Goal: Find specific page/section: Find specific page/section

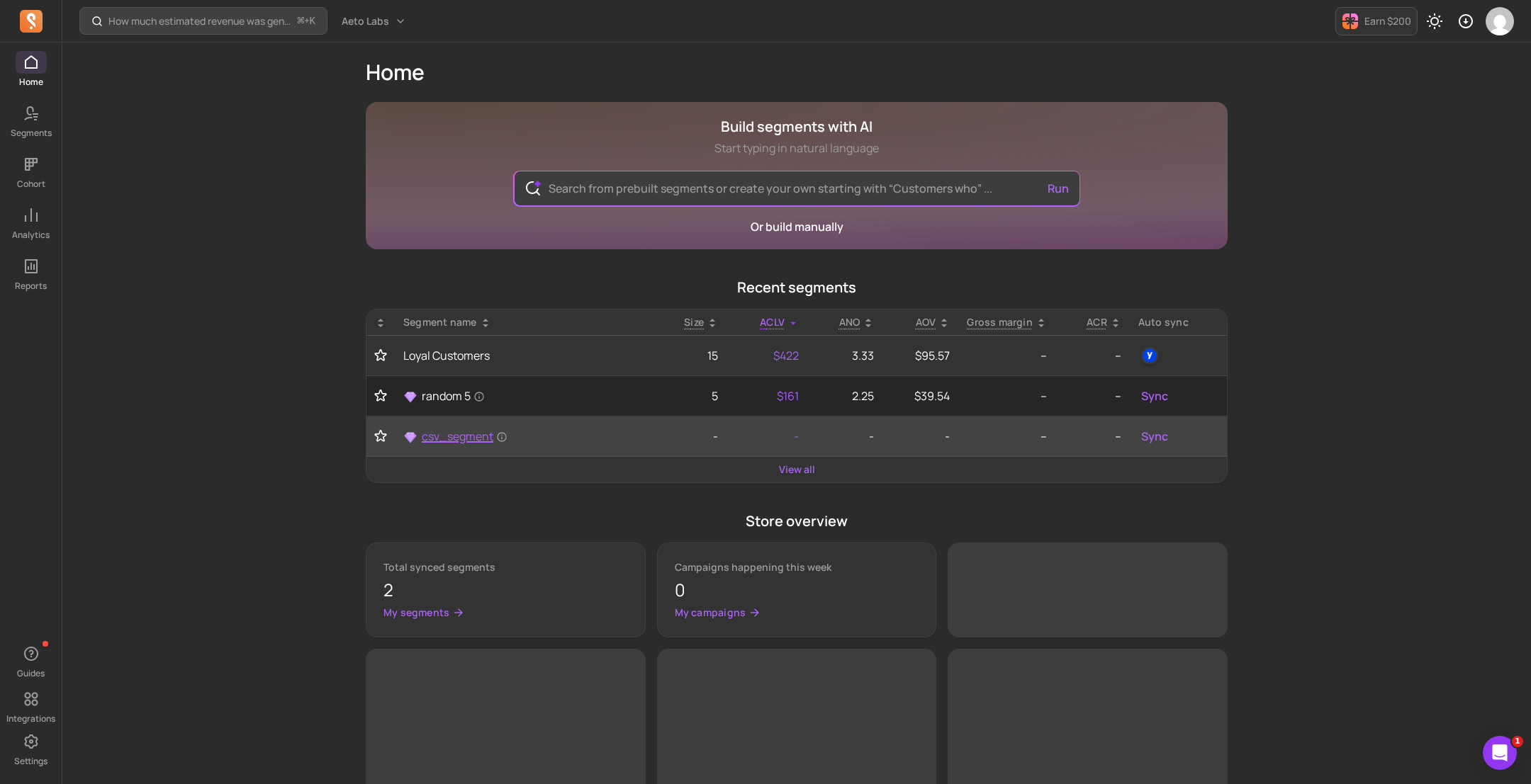
click at [481, 428] on span "csv_segment" at bounding box center [465, 436] width 86 height 17
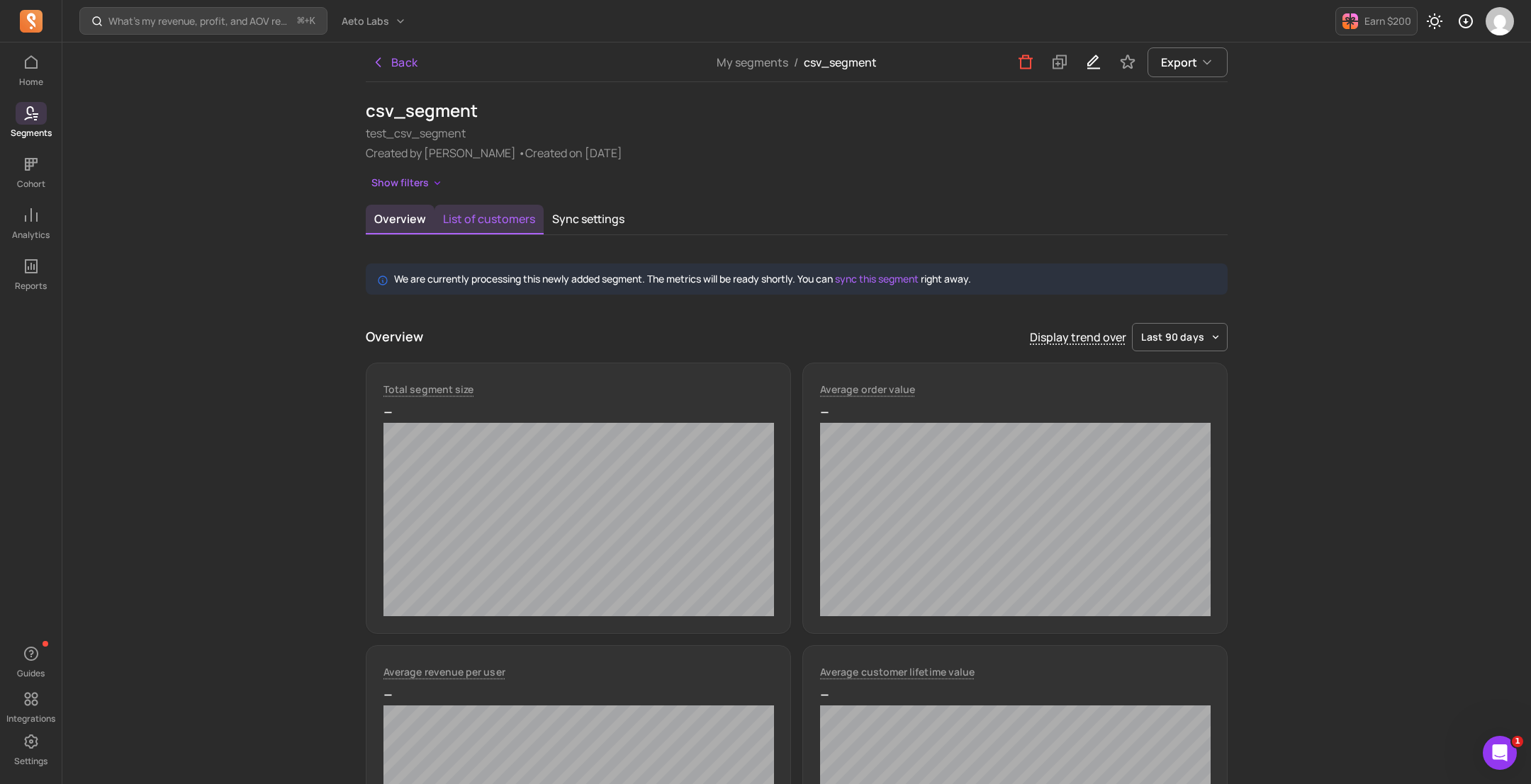
click at [484, 222] on button "List of customers" at bounding box center [489, 219] width 109 height 30
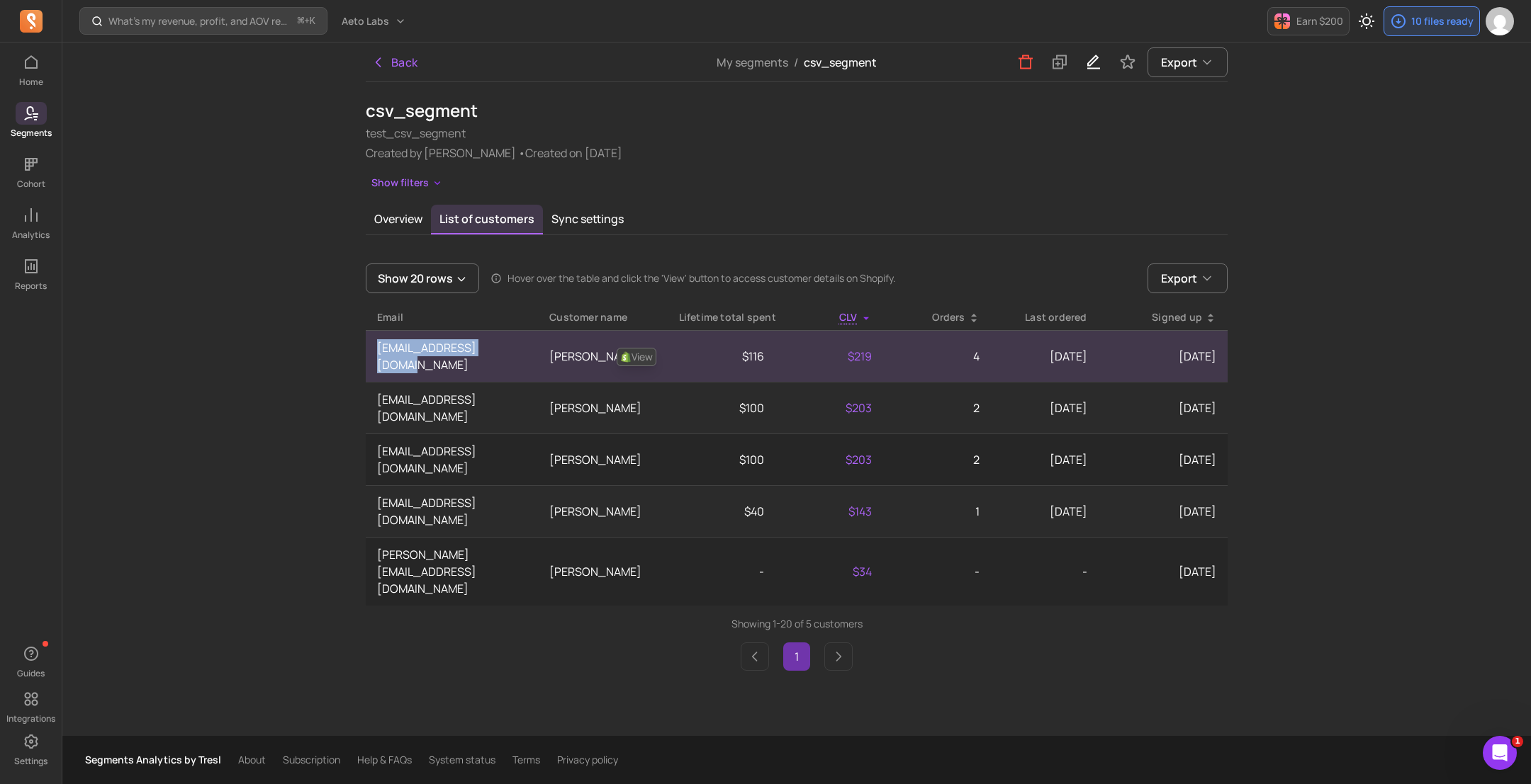
drag, startPoint x: 508, startPoint y: 355, endPoint x: 374, endPoint y: 350, distance: 134.1
click at [374, 350] on td "[EMAIL_ADDRESS][DOMAIN_NAME]" at bounding box center [452, 355] width 172 height 52
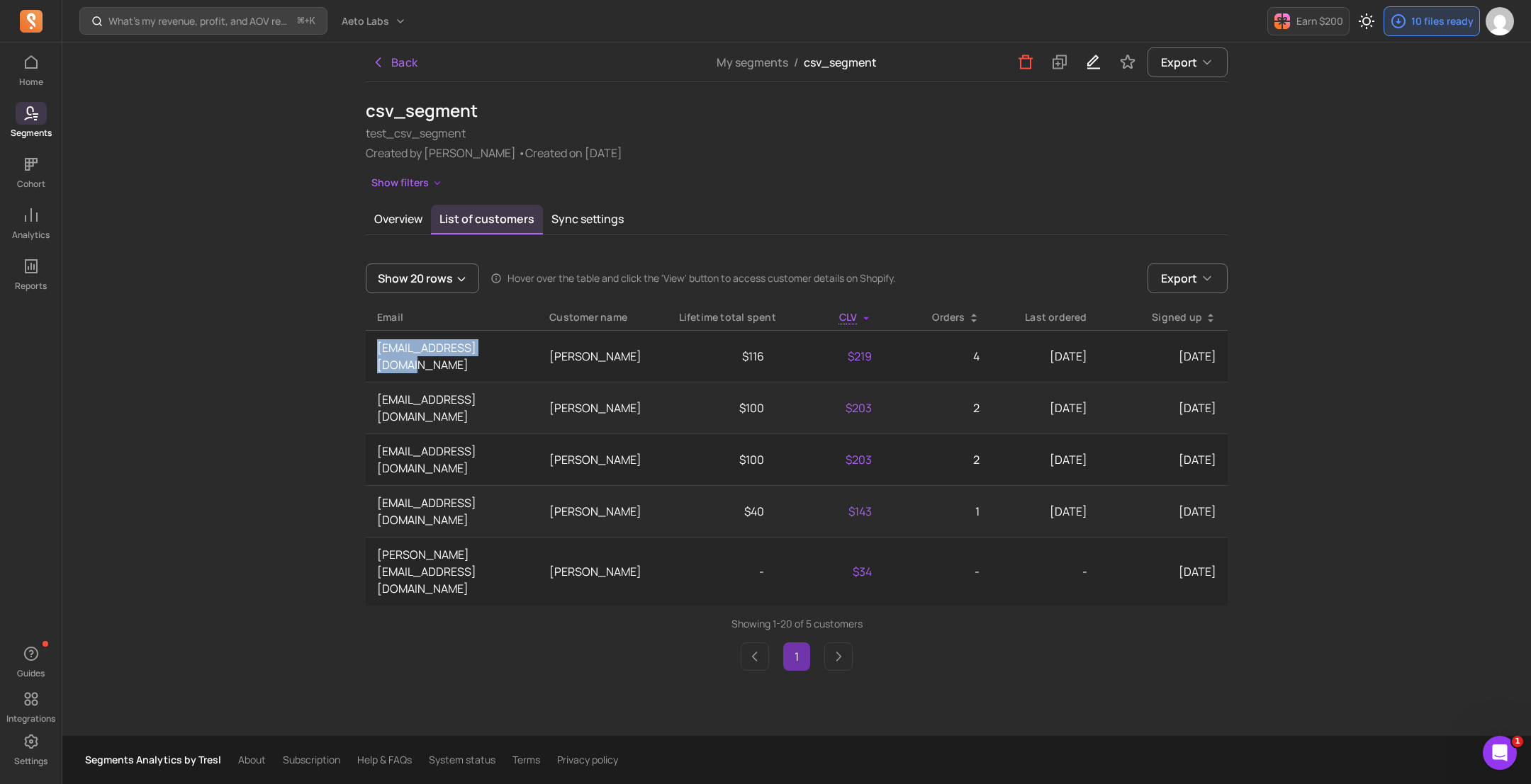
copy td "[EMAIL_ADDRESS][DOMAIN_NAME]"
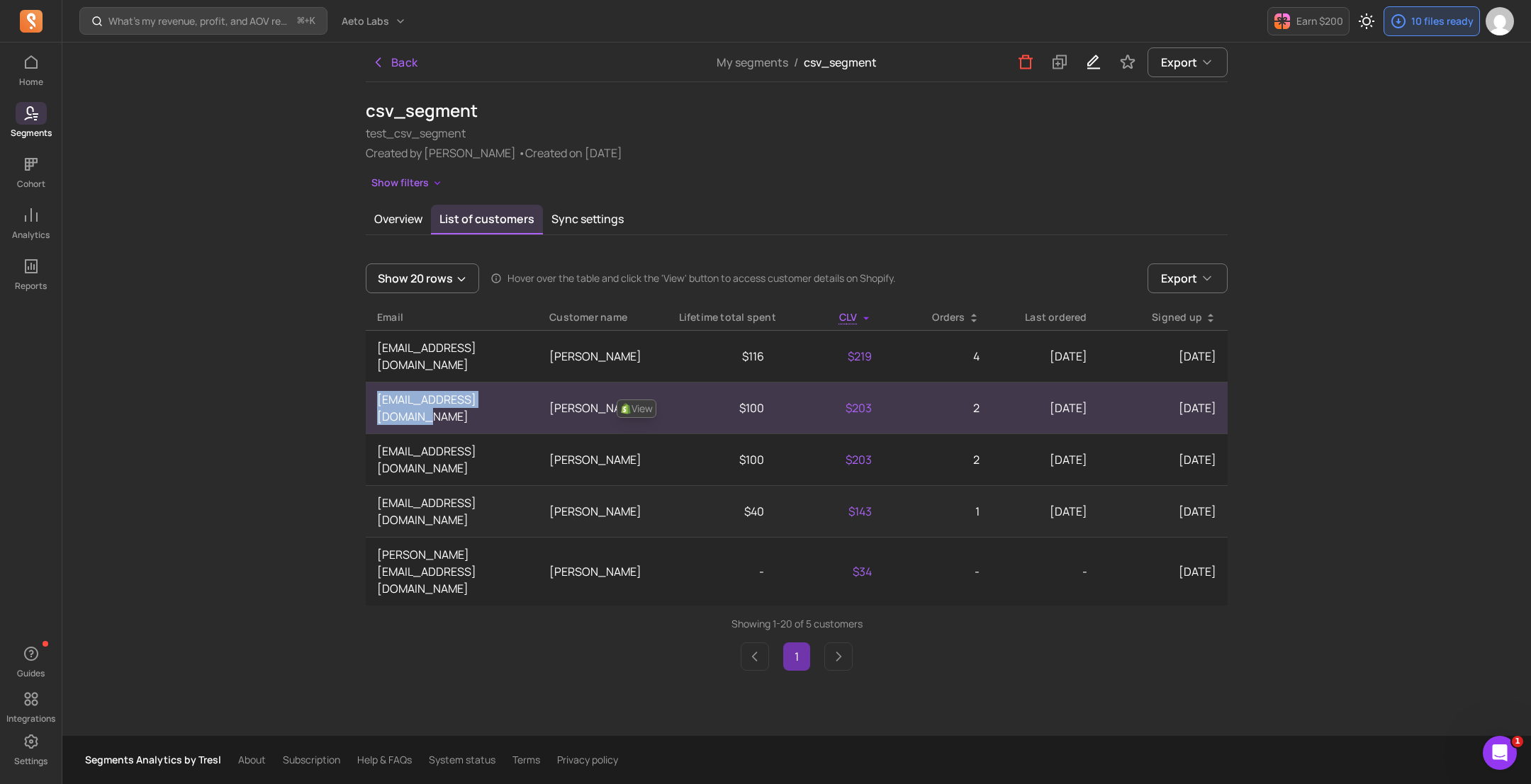
drag, startPoint x: 526, startPoint y: 383, endPoint x: 378, endPoint y: 380, distance: 148.0
click at [378, 381] on td "[EMAIL_ADDRESS][DOMAIN_NAME]" at bounding box center [452, 407] width 172 height 52
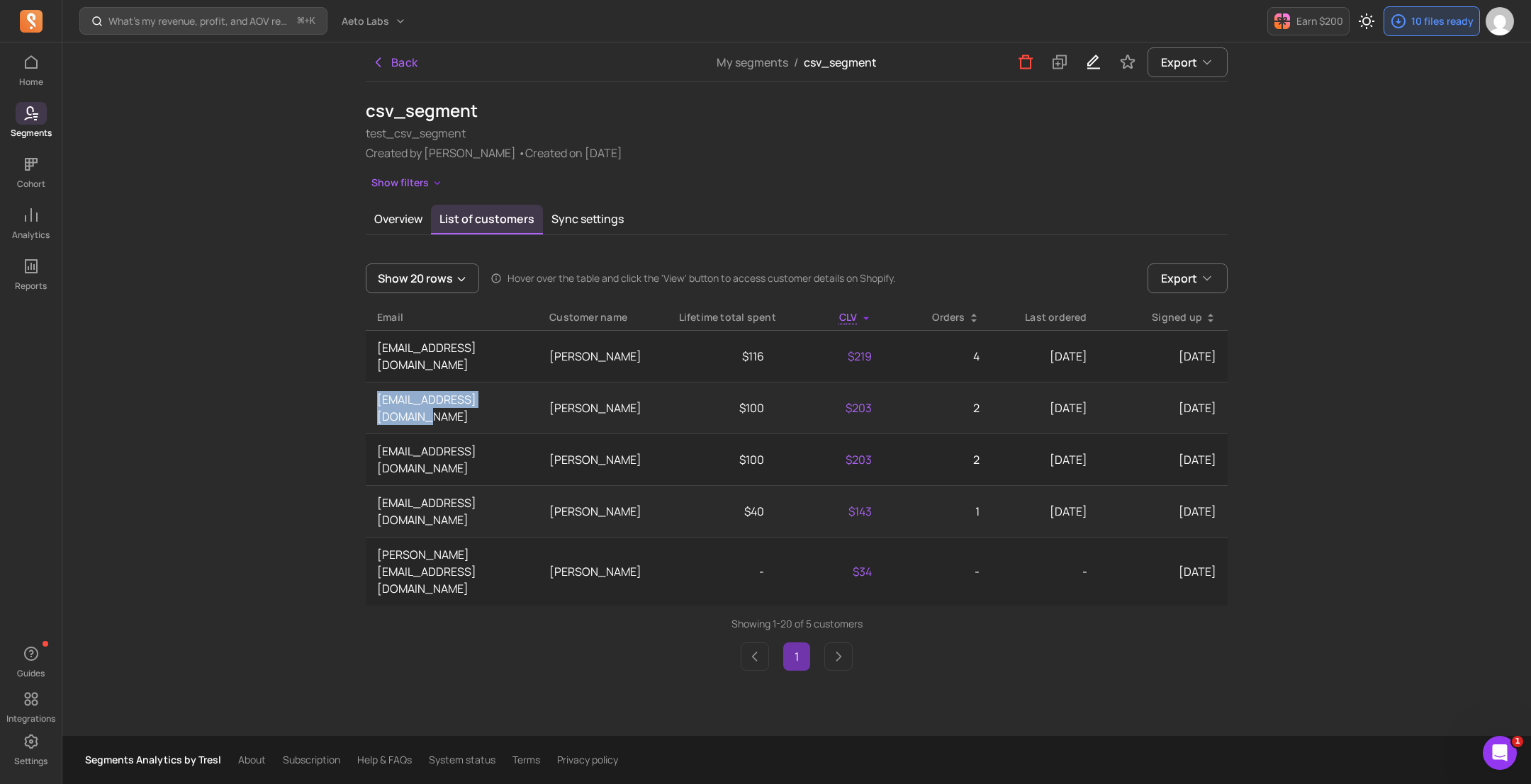
copy td "[EMAIL_ADDRESS][DOMAIN_NAME]"
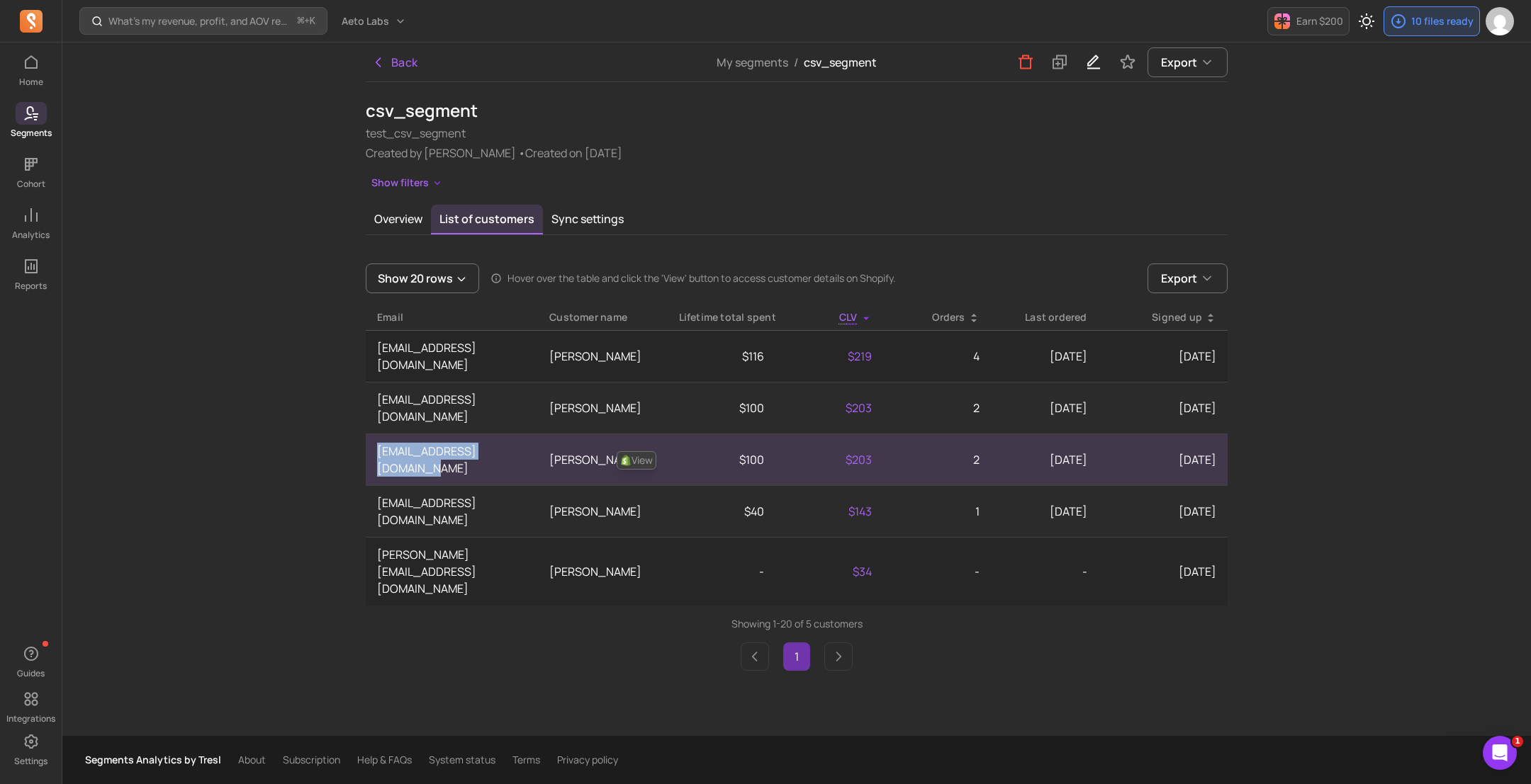
drag, startPoint x: 532, startPoint y: 419, endPoint x: 377, endPoint y: 420, distance: 155.0
click at [377, 433] on td "[EMAIL_ADDRESS][DOMAIN_NAME]" at bounding box center [452, 459] width 172 height 52
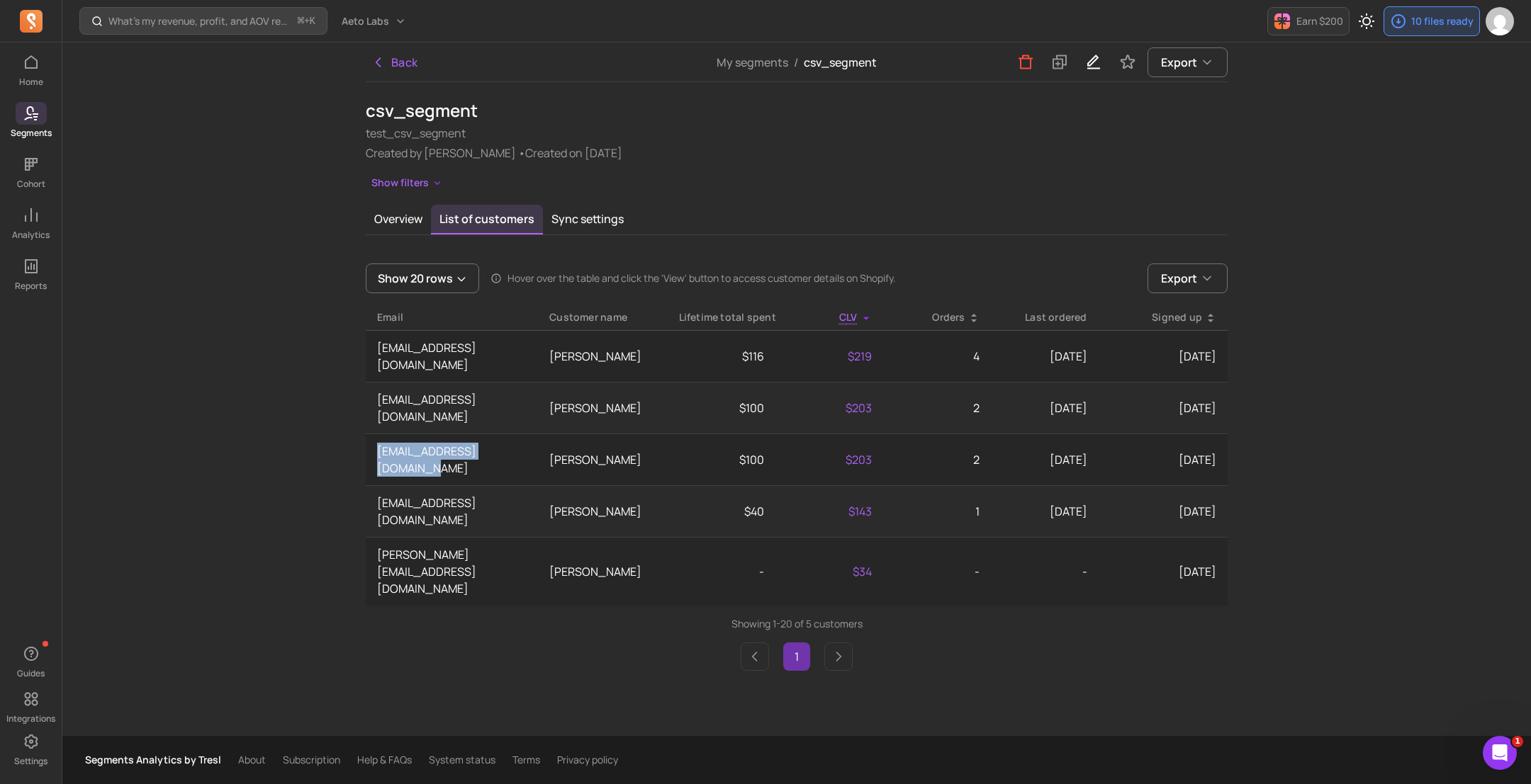
copy td "[EMAIL_ADDRESS][DOMAIN_NAME]"
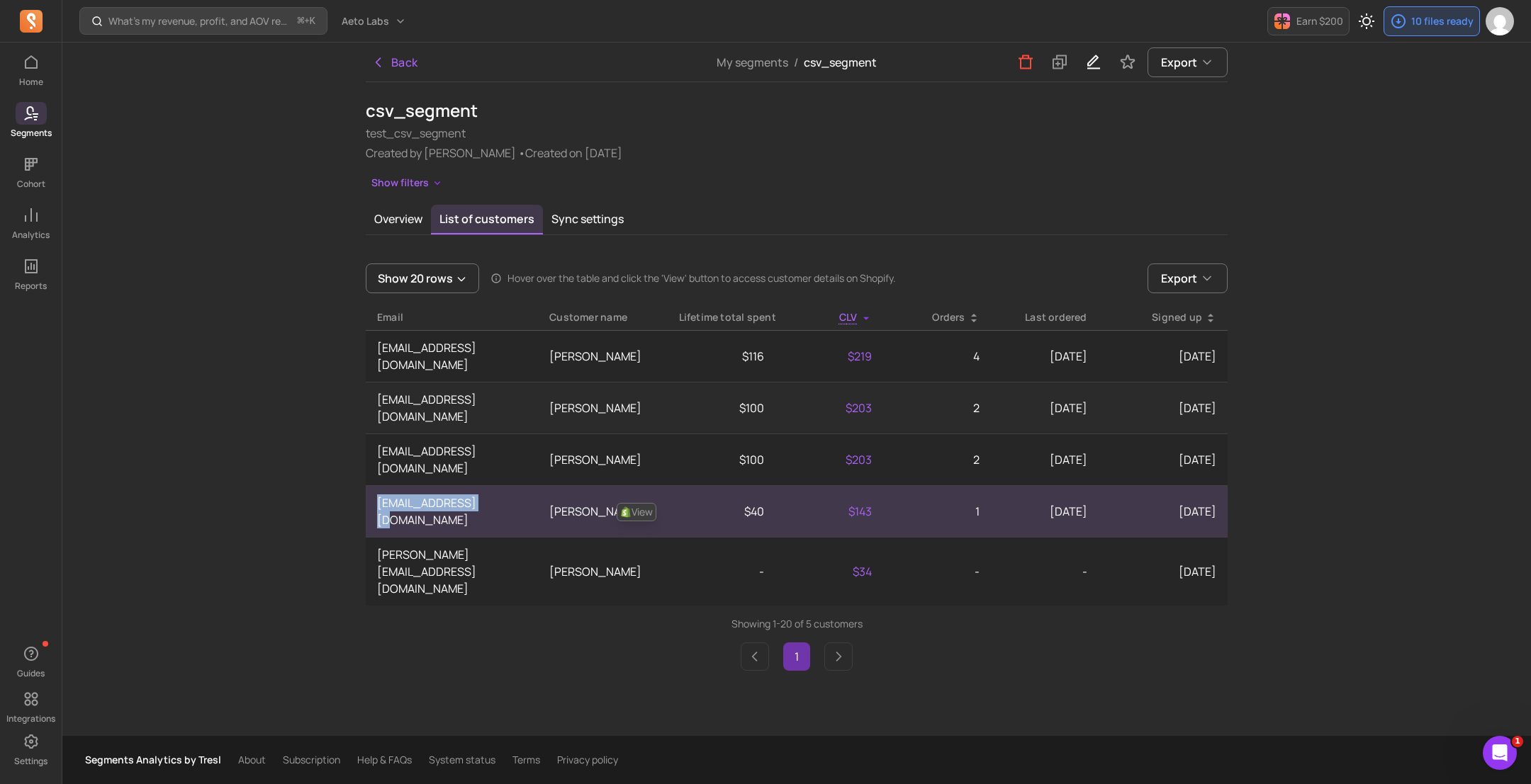
drag, startPoint x: 504, startPoint y: 455, endPoint x: 378, endPoint y: 453, distance: 126.0
click at [378, 485] on td "[EMAIL_ADDRESS][DOMAIN_NAME]" at bounding box center [452, 510] width 172 height 52
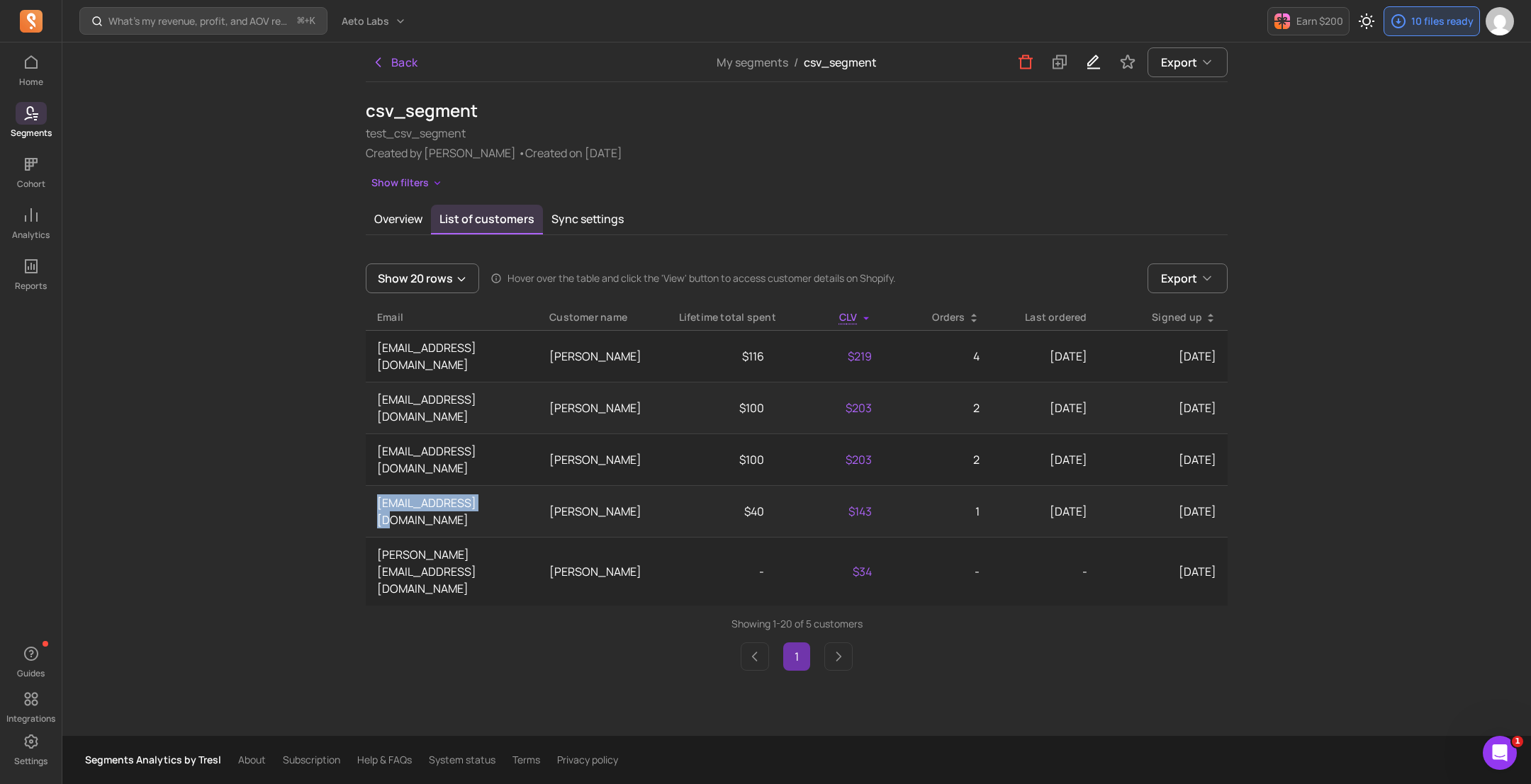
copy td "[EMAIL_ADDRESS][DOMAIN_NAME]"
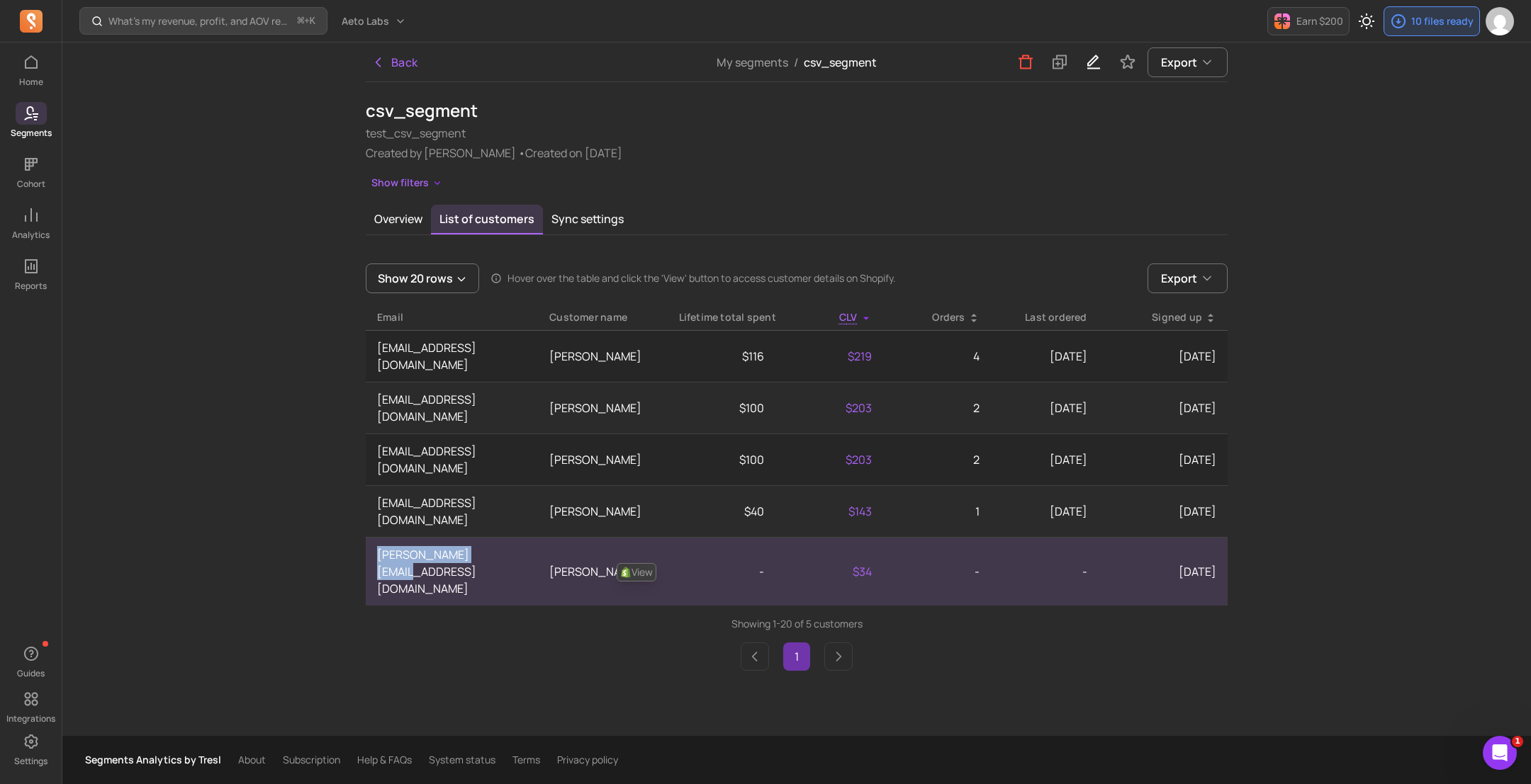
drag, startPoint x: 507, startPoint y: 486, endPoint x: 376, endPoint y: 488, distance: 131.0
click at [376, 537] on td "[PERSON_NAME][EMAIL_ADDRESS][DOMAIN_NAME]" at bounding box center [452, 571] width 172 height 68
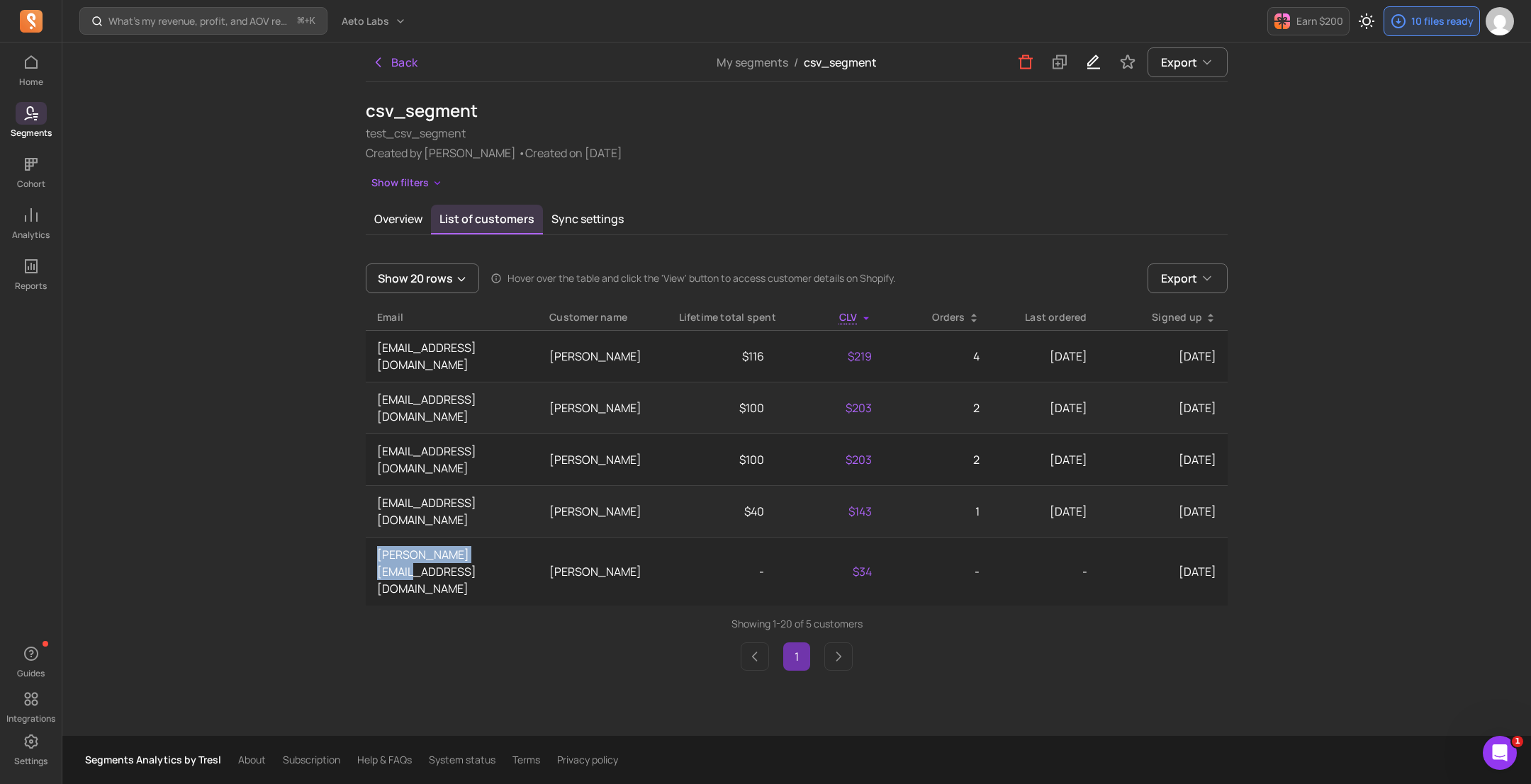
copy td "[PERSON_NAME][EMAIL_ADDRESS][DOMAIN_NAME]"
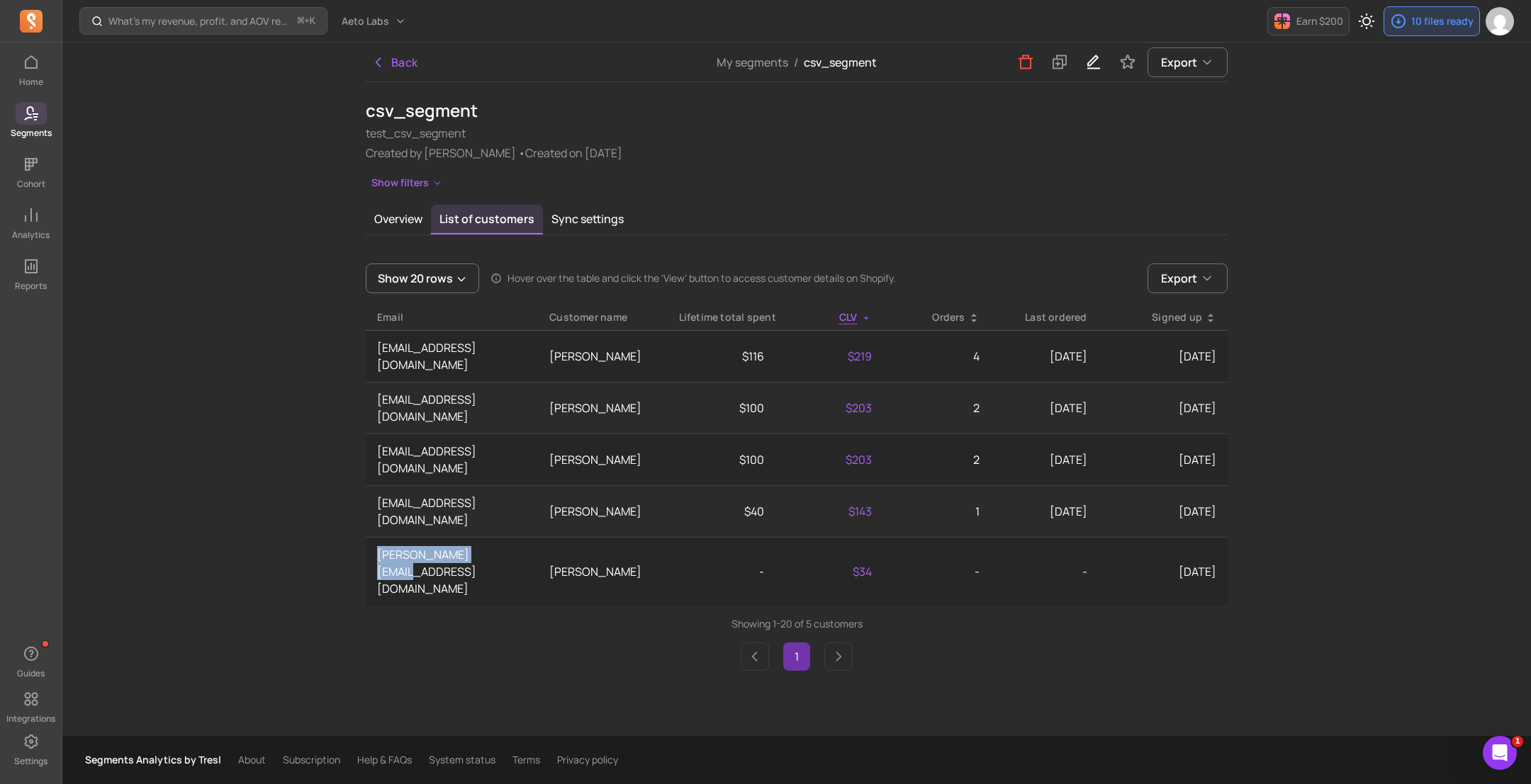
click at [25, 120] on icon at bounding box center [31, 113] width 17 height 17
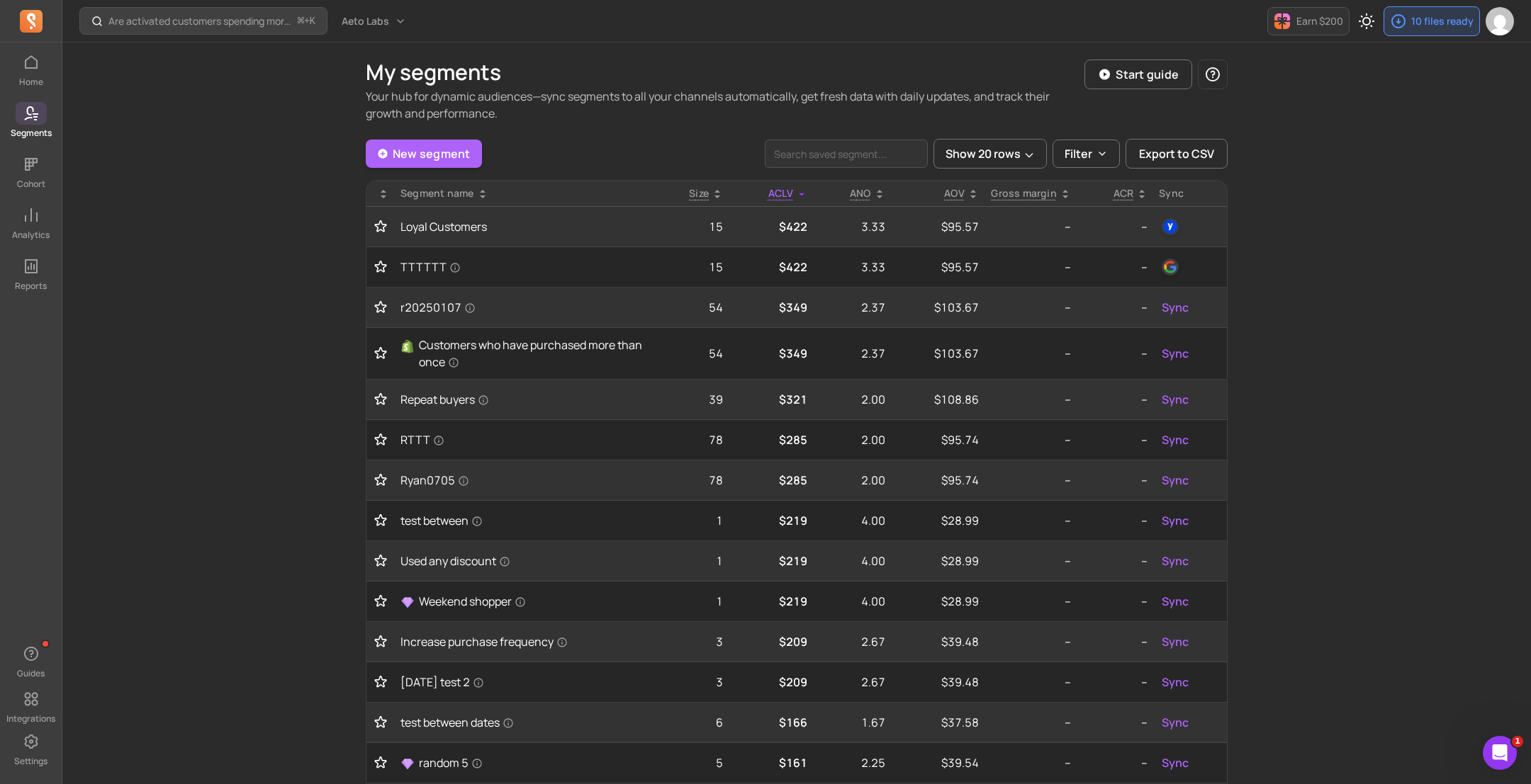
click at [39, 131] on p "Segments" at bounding box center [31, 132] width 41 height 11
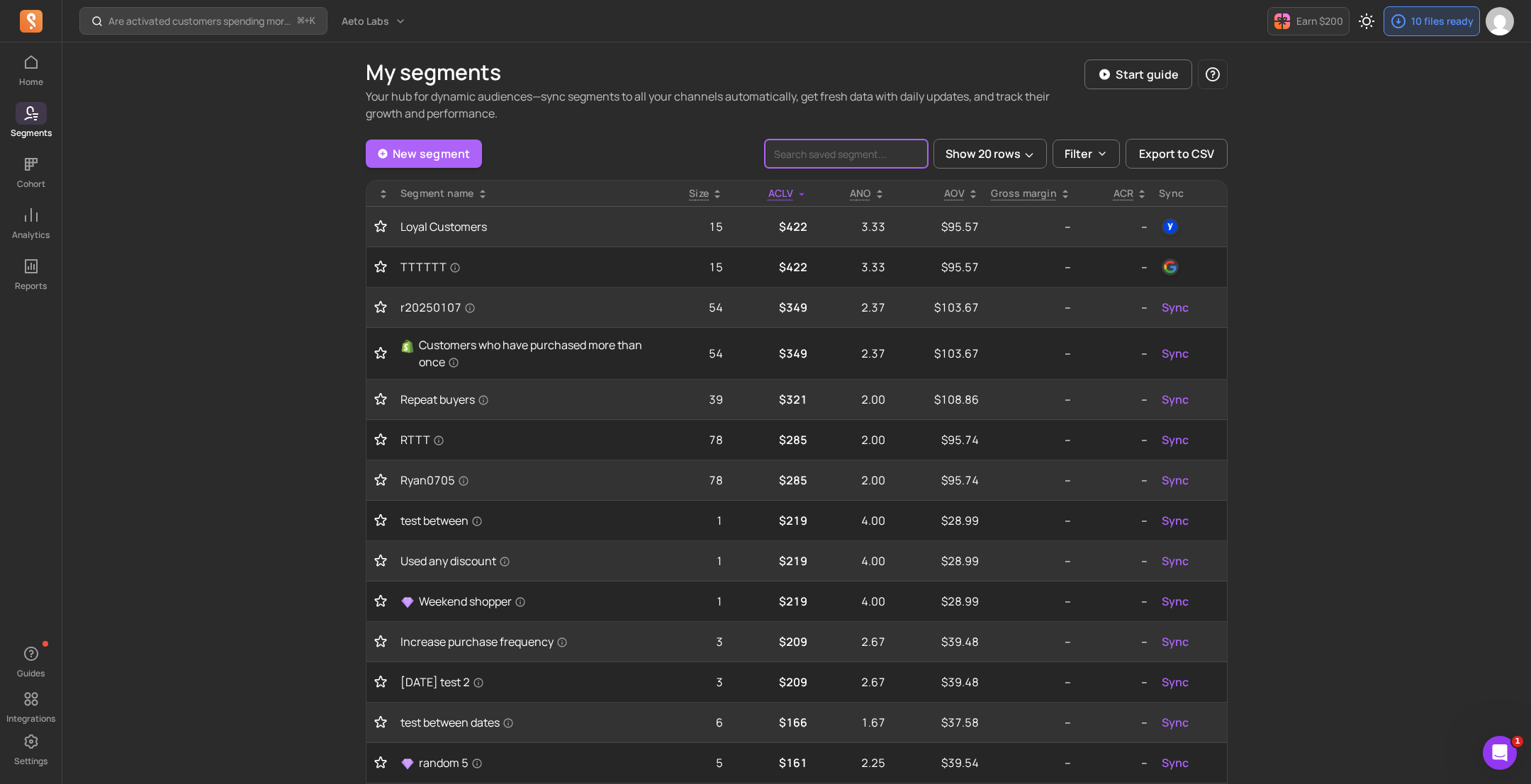
click at [848, 153] on input "search" at bounding box center [847, 153] width 163 height 28
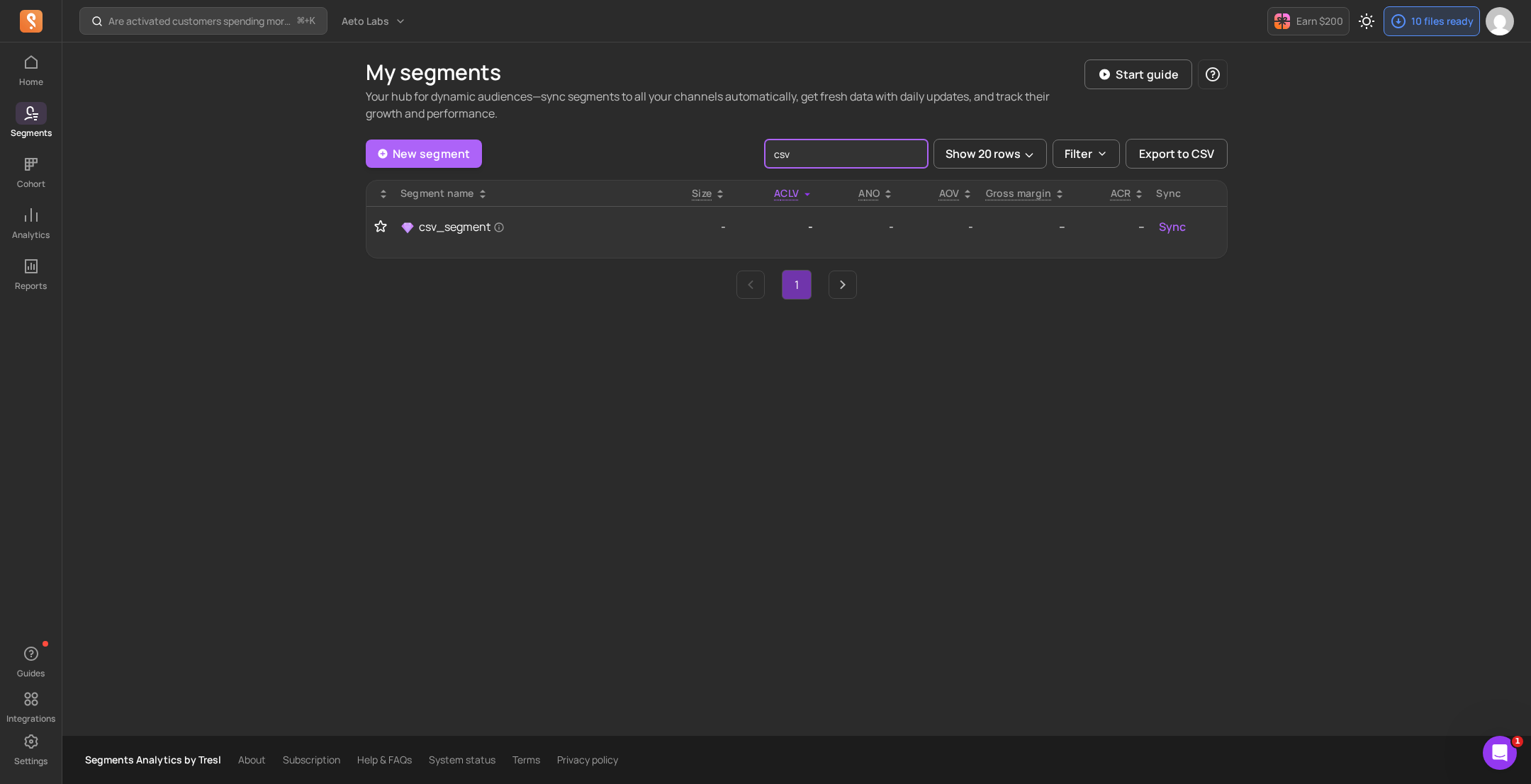
type input "csv"
click at [580, 300] on div "My segments Your hub for dynamic audiences—sync segments to all your channels a…" at bounding box center [797, 388] width 907 height 694
